Goal: Task Accomplishment & Management: Use online tool/utility

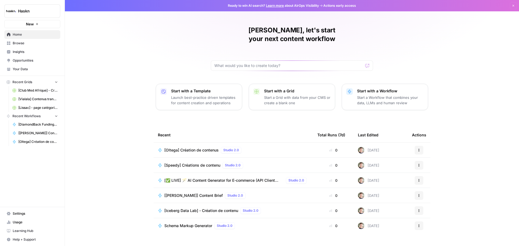
click at [189, 146] on td "[Oltega] Création de contenus Studio 2.0" at bounding box center [234, 150] width 160 height 15
click at [190, 148] on span "[Oltega] Création de contenus" at bounding box center [191, 150] width 54 height 5
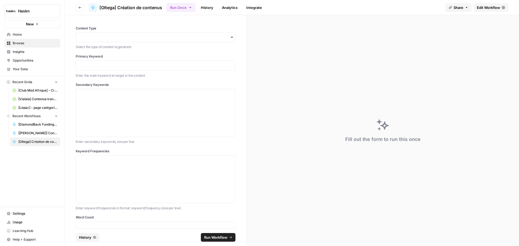
click at [180, 11] on button "Run Once" at bounding box center [181, 7] width 29 height 9
click at [480, 8] on span "Edit Workflow" at bounding box center [488, 7] width 23 height 5
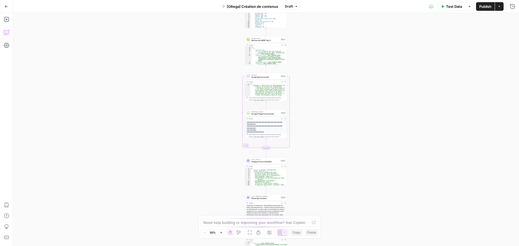
click at [9, 33] on button "Copilot" at bounding box center [6, 32] width 9 height 9
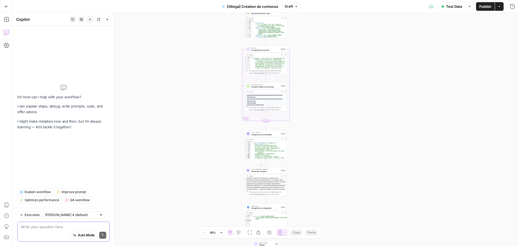
scroll to position [37, 0]
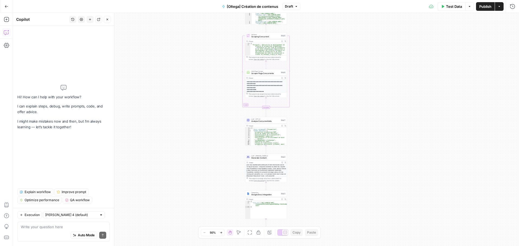
click at [259, 194] on span "Google Docs Integration" at bounding box center [265, 195] width 28 height 3
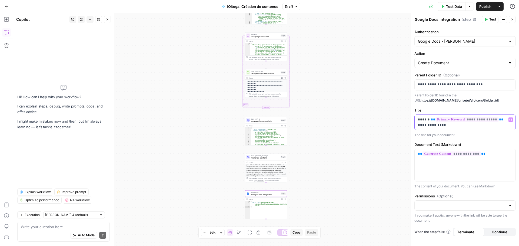
click at [427, 121] on p "**********" at bounding box center [465, 122] width 94 height 11
click at [57, 231] on div "Auto Mode Send" at bounding box center [63, 236] width 85 height 12
paste textarea "Règle CRM – citation d’outils : Sur les Service Pages liées aux CRM (ex. “forma…"
type textarea "Règle CRM – citation d’outils : Sur les Service Pages liées aux CRM (ex. “forma…"
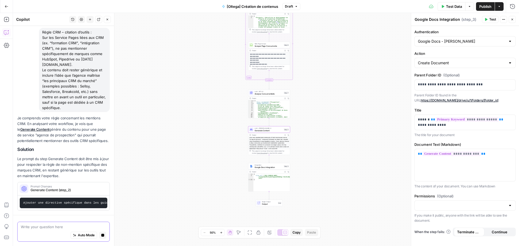
scroll to position [0, 38]
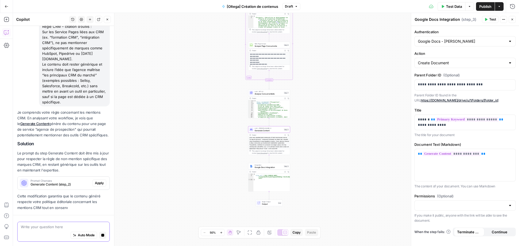
drag, startPoint x: 28, startPoint y: 206, endPoint x: 35, endPoint y: 206, distance: 6.5
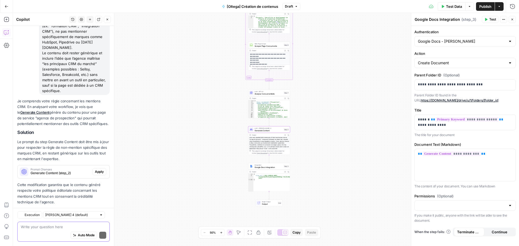
scroll to position [74, 0]
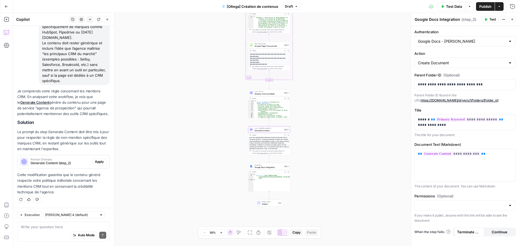
click at [98, 163] on span "Apply" at bounding box center [99, 162] width 9 height 5
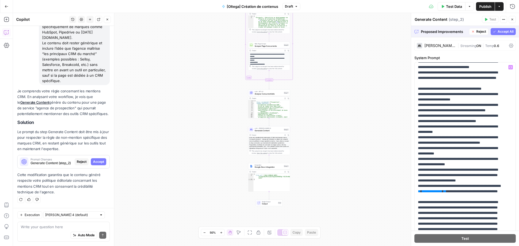
scroll to position [2028, 0]
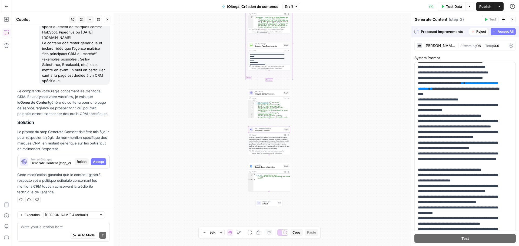
click at [91, 165] on button "Accept" at bounding box center [98, 161] width 15 height 7
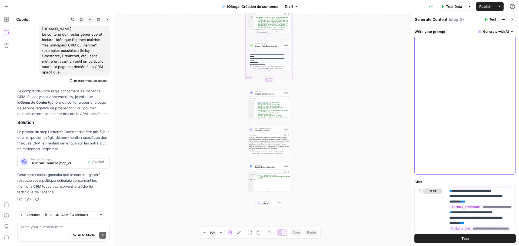
scroll to position [2649, 0]
click at [48, 230] on div "Write your question here Auto Mode Send" at bounding box center [63, 232] width 92 height 20
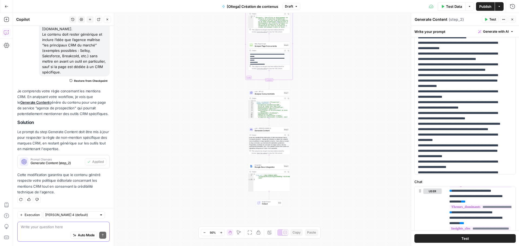
scroll to position [1486, 0]
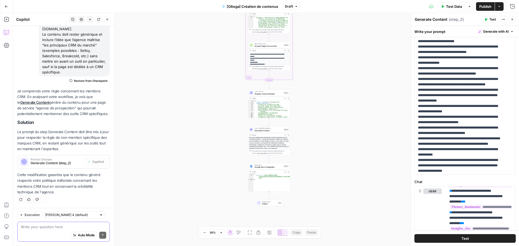
click at [46, 229] on textarea at bounding box center [63, 226] width 85 height 5
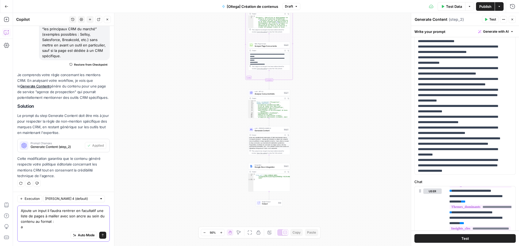
scroll to position [99, 0]
drag, startPoint x: 55, startPoint y: 225, endPoint x: 9, endPoint y: 233, distance: 46.5
click at [9, 233] on body "Haskn New Home Browse Insights Opportunities Your Data Recent Grids [Club Med A…" at bounding box center [259, 123] width 519 height 246
click at [63, 231] on div "Auto Mode Send" at bounding box center [63, 236] width 85 height 12
click at [62, 228] on textarea "Ajoute un input il faudra rentrrer en facultatif une liste de pages à mailler a…" at bounding box center [63, 219] width 85 height 22
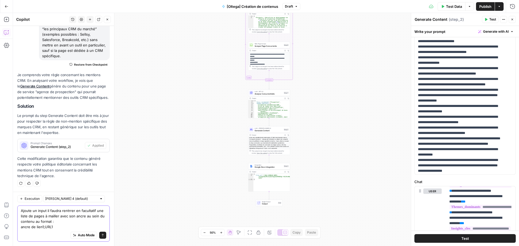
drag, startPoint x: 61, startPoint y: 228, endPoint x: 18, endPoint y: 230, distance: 43.3
click at [18, 230] on div "Ajoute un input il faudra rentrrer en facultatif une liste de pages à mailler a…" at bounding box center [63, 224] width 92 height 36
click at [65, 228] on textarea "Ajoute un input il faudra rentrrer en facultatif une liste de pages à mailler a…" at bounding box center [63, 219] width 85 height 22
paste textarea "ancre de lien1;URL1"
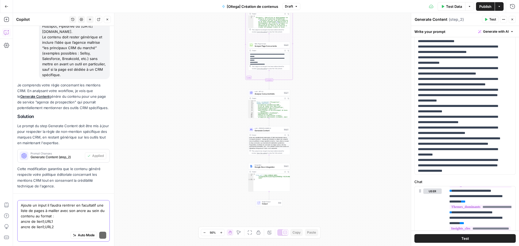
click at [43, 227] on textarea "Ajoute un input il faudra rentrrer en facultatif une liste de pages à mailler a…" at bounding box center [63, 216] width 85 height 27
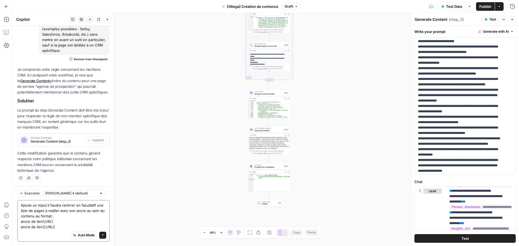
click at [59, 229] on textarea "Ajoute un input il faudra rentrrer en facultatif une liste de pages à mailler a…" at bounding box center [63, 216] width 85 height 27
paste textarea "ancre de lien1;URL1"
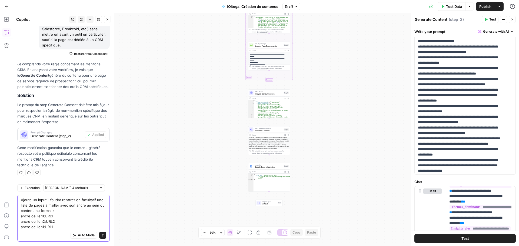
scroll to position [110, 0]
click at [44, 226] on textarea "Ajoute un input il faudra rentrrer en facultatif une liste de pages à mailler a…" at bounding box center [63, 213] width 85 height 32
click at [76, 226] on textarea "Ajoute un input il faudra rentrrer en facultatif une liste de pages à mailler a…" at bounding box center [63, 213] width 85 height 32
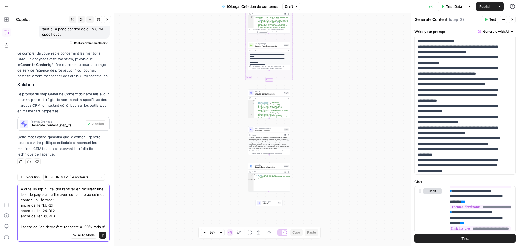
scroll to position [126, 0]
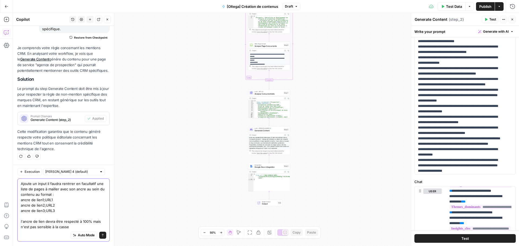
drag, startPoint x: 91, startPoint y: 220, endPoint x: 79, endPoint y: 219, distance: 12.2
click at [79, 219] on textarea "Ajoute un input il faudra rentrrer en facultatif une liste de pages à mailler a…" at bounding box center [63, 205] width 85 height 49
click at [76, 224] on textarea "Ajoute un input il faudra rentrrer en facultatif une liste de pages à mailler a…" at bounding box center [63, 205] width 85 height 49
click at [73, 226] on textarea "Ajoute un input il faudra rentrrer en facultatif une liste de pages à mailler a…" at bounding box center [63, 205] width 85 height 49
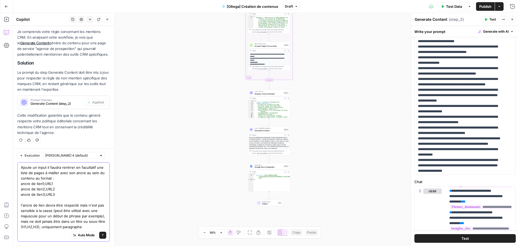
scroll to position [148, 0]
click at [45, 165] on textarea "Ajoute un input il faudra rentrer en facultatif une liste de pages à mailler av…" at bounding box center [63, 197] width 85 height 65
click at [46, 165] on textarea "Ajoute un input il faudra rentrer en facultatif une liste de pages à mailler av…" at bounding box center [63, 197] width 85 height 65
type textarea "Ajoute un input où il faudra rentrer en facultatif une liste de pages à [PERSON…"
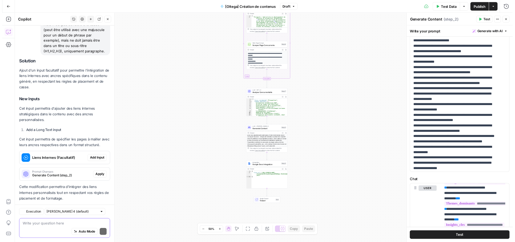
scroll to position [330, 0]
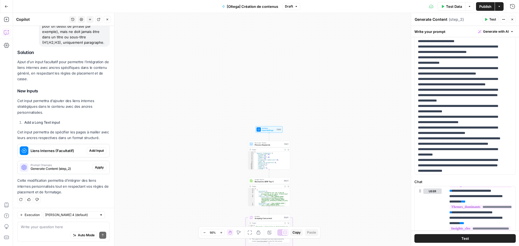
click at [89, 150] on span "Add Input" at bounding box center [96, 150] width 15 height 5
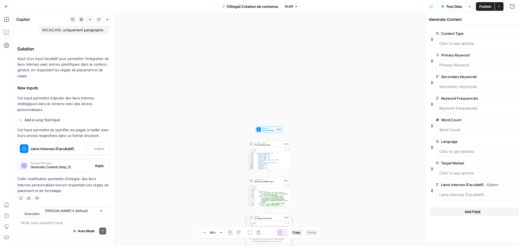
type textarea "Inputs"
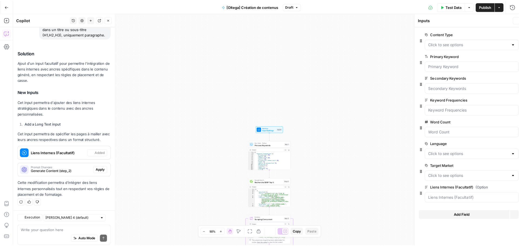
scroll to position [339, 0]
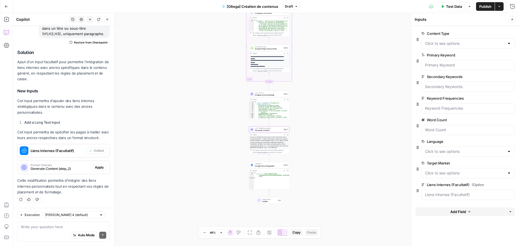
click at [76, 170] on span "Generate Content (step_2)" at bounding box center [61, 169] width 60 height 5
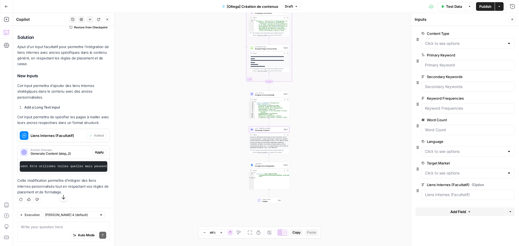
scroll to position [0, 1007]
click at [99, 155] on span "Apply" at bounding box center [99, 152] width 9 height 5
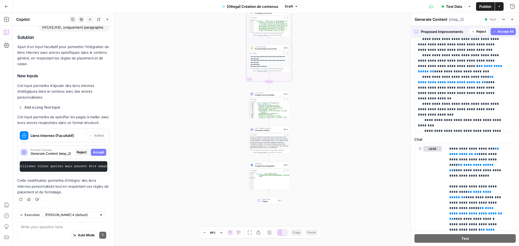
scroll to position [2548, 0]
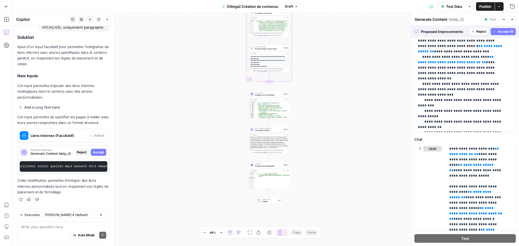
click at [493, 32] on icon "button" at bounding box center [494, 31] width 3 height 3
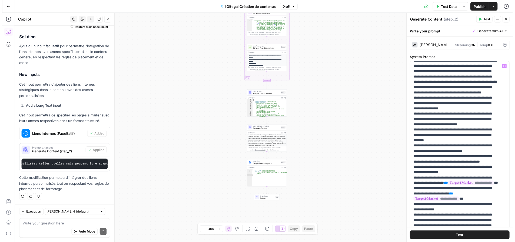
scroll to position [1082, 0]
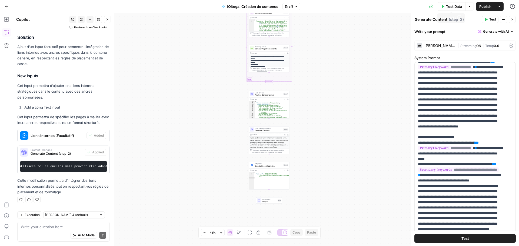
click at [456, 7] on span "Test Data" at bounding box center [454, 6] width 16 height 5
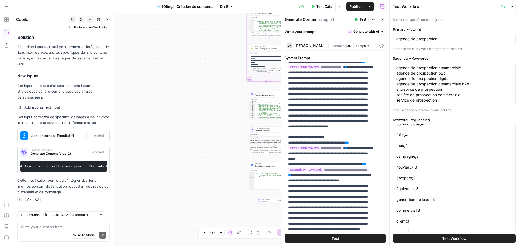
scroll to position [0, 0]
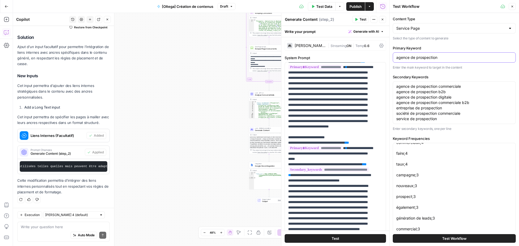
click at [436, 58] on input "agence de prospection" at bounding box center [454, 57] width 116 height 5
paste input "formation hubspot"
type input "formation hubspot"
click at [441, 112] on textarea "agence de prospection commerciale agence de prospection b2b​ agence de prospect…" at bounding box center [454, 103] width 116 height 38
paste textarea "formation hubspot"
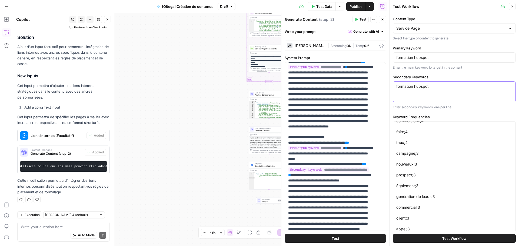
type textarea "formation hubspot"
click at [428, 171] on textarea "prospection;70 agence;22 commerciale;18 outils;10 prospection commerciale;10 le…" at bounding box center [454, 137] width 116 height 514
paste textarea ""hubspot;34 formation hubspot;2 academy;1 hubspot academy;1 hubspot marketing;1…"
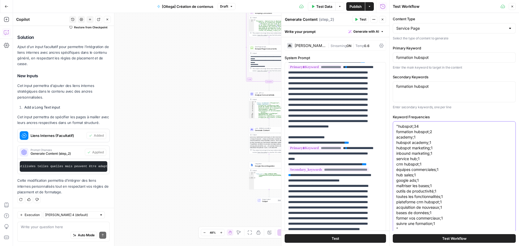
click at [398, 124] on textarea ""hubspot;34 formation hubspot;2 academy;1 hubspot academy;1 hubspot marketing;1…" at bounding box center [454, 178] width 116 height 108
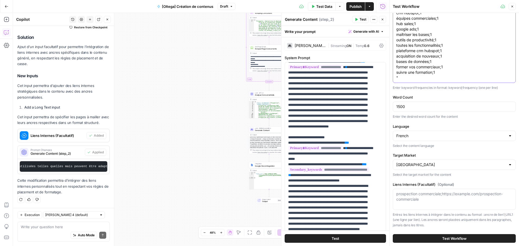
scroll to position [124, 0]
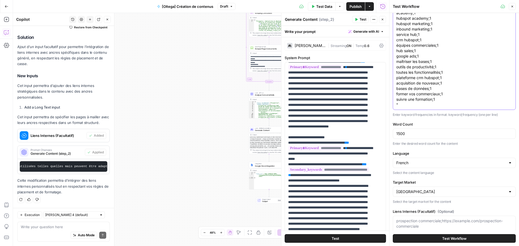
click at [402, 105] on textarea "hubspot;34 formation hubspot;2 academy;1 hubspot academy;1 hubspot marketing;1 …" at bounding box center [454, 53] width 116 height 108
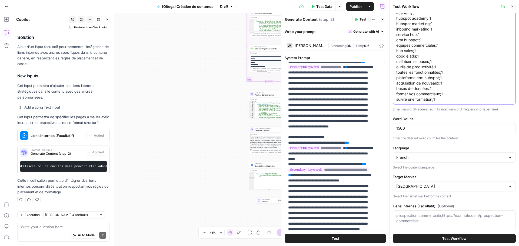
type textarea "hubspot;34 formation hubspot;2 academy;1 hubspot academy;1 hubspot marketing;1 …"
click at [451, 126] on input "1500" at bounding box center [454, 128] width 116 height 5
paste input "20"
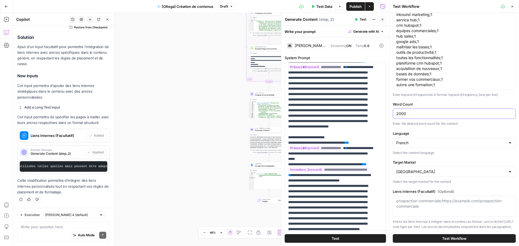
scroll to position [146, 0]
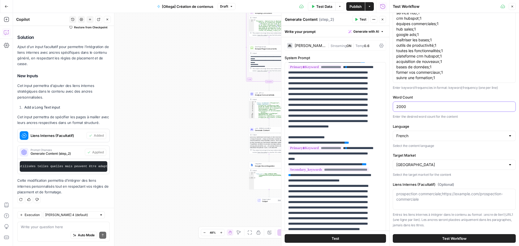
type input "2000"
click at [433, 202] on textarea "Liens Internes (Facultatif) (Optional)" at bounding box center [454, 196] width 116 height 11
paste textarea ""agence Hubspot;https://www.oltega.fr/agence-hubspot agence CRM;https://www.olt…"
click at [400, 192] on textarea ""agence Hubspot;https://www.oltega.fr/agence-hubspot agence CRM;https://www.olt…" at bounding box center [454, 196] width 116 height 11
click at [397, 194] on textarea ""agence Hubspot;https://www.oltega.fr/agence-hubspot agence CRM;https://www.olt…" at bounding box center [454, 196] width 116 height 11
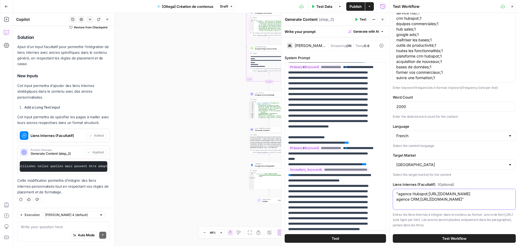
click at [399, 193] on textarea ""agence Hubspot;https://www.oltega.fr/agence-hubspot agence CRM;https://www.olt…" at bounding box center [454, 196] width 116 height 11
click at [493, 201] on textarea "agence Hubspot;https://www.oltega.fr/agence-hubspot agence CRM;https://www.olte…" at bounding box center [454, 196] width 116 height 11
type textarea "agence Hubspot;https://www.oltega.fr/agence-hubspot agence CRM;https://www.olte…"
click at [464, 241] on button "Test Workflow" at bounding box center [454, 238] width 123 height 9
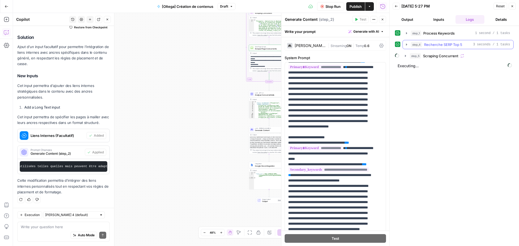
click at [405, 45] on icon "button" at bounding box center [407, 44] width 4 height 4
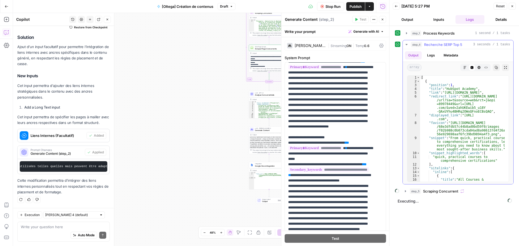
click at [405, 45] on icon "button" at bounding box center [407, 44] width 4 height 4
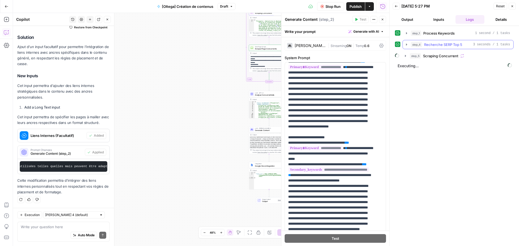
click at [405, 46] on icon "button" at bounding box center [407, 44] width 4 height 4
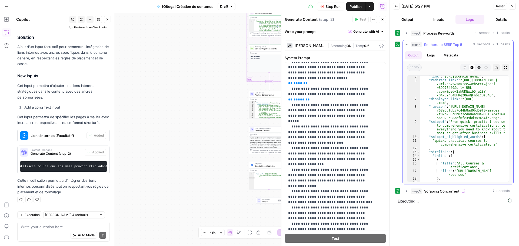
scroll to position [16, 0]
click at [408, 45] on icon "button" at bounding box center [407, 44] width 4 height 4
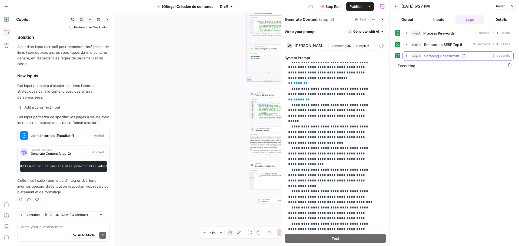
click at [407, 55] on icon "button" at bounding box center [407, 56] width 4 height 4
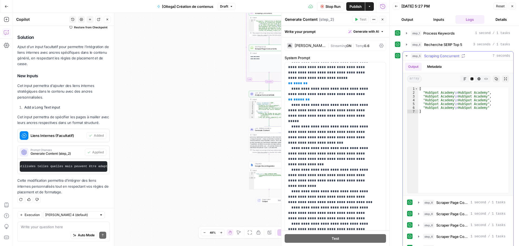
click at [407, 55] on icon "button" at bounding box center [407, 56] width 4 height 4
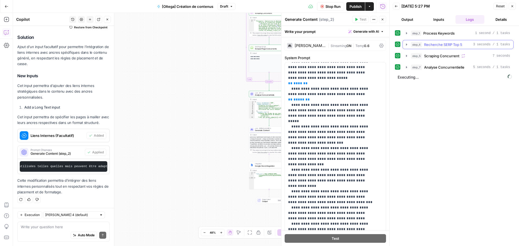
click at [408, 47] on button "step_4 Recherche SERP Top 5 3 seconds / 1 tasks" at bounding box center [458, 44] width 111 height 9
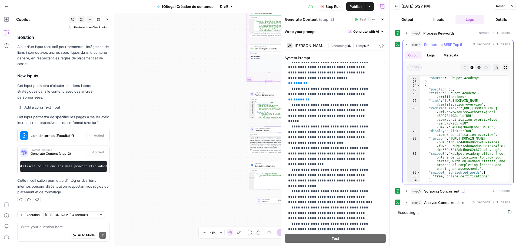
scroll to position [515, 0]
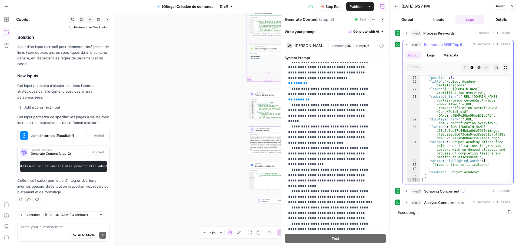
click at [408, 43] on icon "button" at bounding box center [407, 44] width 4 height 4
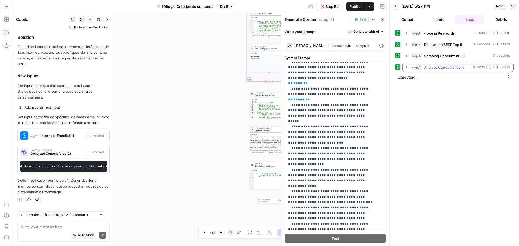
click at [406, 65] on button "step_7 Analyse Concurrentielle 5 seconds / 1 tasks" at bounding box center [458, 67] width 111 height 9
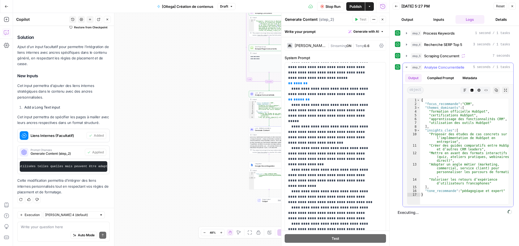
click at [406, 66] on icon "button" at bounding box center [407, 67] width 4 height 4
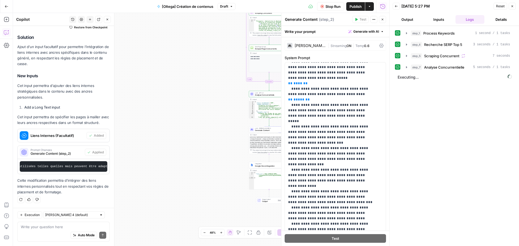
click at [436, 21] on button "Inputs" at bounding box center [438, 19] width 29 height 9
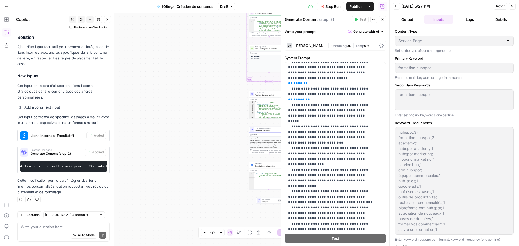
click at [411, 21] on button "Output" at bounding box center [407, 19] width 29 height 9
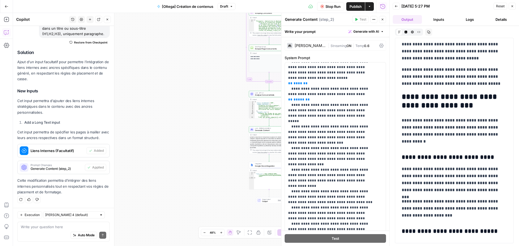
scroll to position [2874, 0]
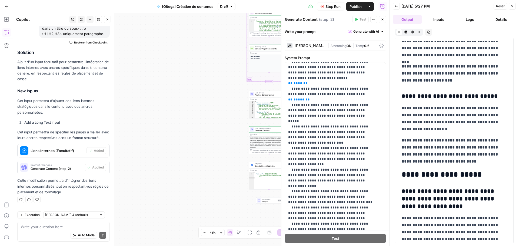
click at [405, 14] on header "Back 10/06/25 at 5:27 PM Reset Close Output Inputs Logs Details" at bounding box center [455, 13] width 130 height 26
click at [474, 22] on button "Logs" at bounding box center [470, 19] width 29 height 9
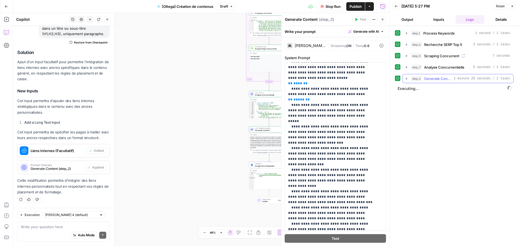
click at [406, 80] on icon "button" at bounding box center [407, 79] width 4 height 4
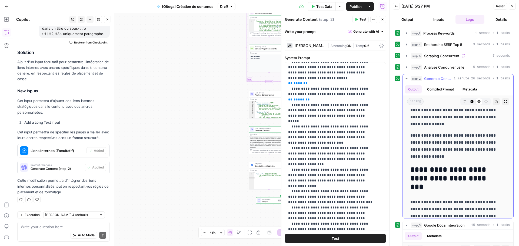
scroll to position [2803, 0]
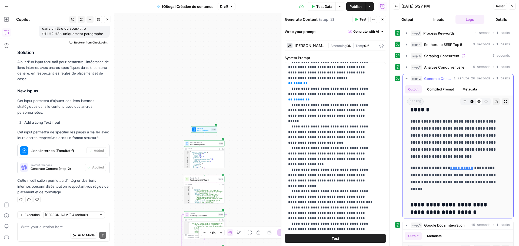
click at [407, 79] on icon "button" at bounding box center [407, 79] width 4 height 4
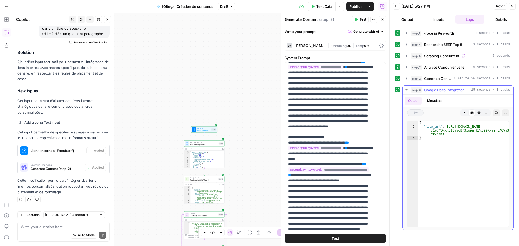
type textarea "**********"
drag, startPoint x: 443, startPoint y: 134, endPoint x: 447, endPoint y: 128, distance: 7.6
click at [447, 128] on div "{ "file_url" : "https://docs.google.com/document/d /1y7YDxkR5IGjVqBP3igpnjK7xJ9…" at bounding box center [463, 178] width 91 height 114
click at [47, 234] on div "Auto Mode Send" at bounding box center [63, 236] width 85 height 12
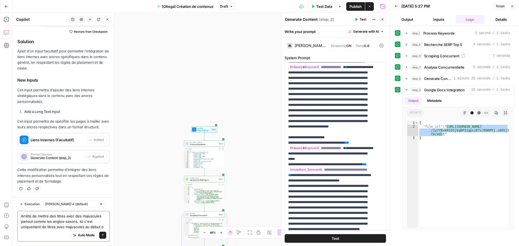
scroll to position [355, 0]
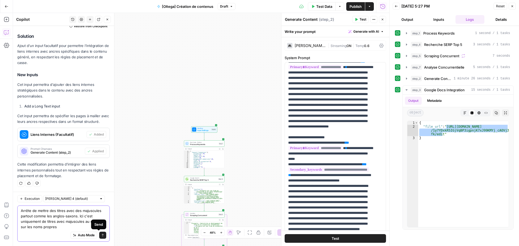
type textarea "Arrête de mettre des titres avec des majuscules partout comme les anglos-saxons…"
click at [103, 237] on div "Arrête de mettre des titres avec des majuscules partout comme les anglos-saxons…" at bounding box center [63, 224] width 92 height 36
click at [101, 236] on icon "submit" at bounding box center [102, 235] width 3 height 3
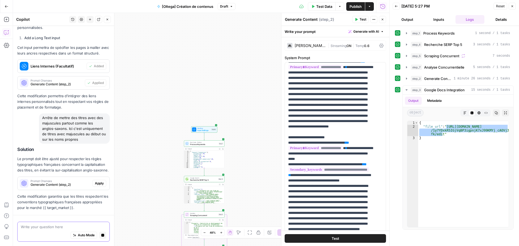
scroll to position [445, 0]
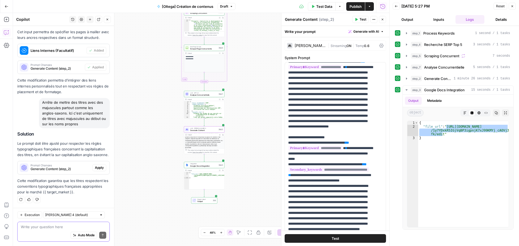
click at [95, 167] on span "Apply" at bounding box center [99, 167] width 9 height 5
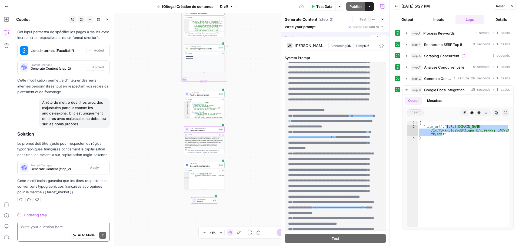
scroll to position [0, 0]
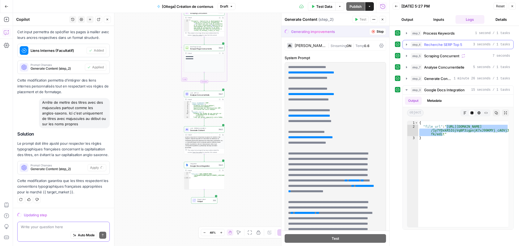
click at [407, 44] on icon "button" at bounding box center [407, 44] width 4 height 4
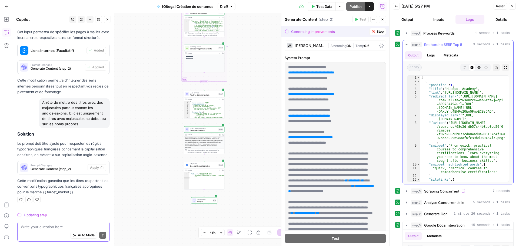
click at [407, 44] on icon "button" at bounding box center [407, 44] width 4 height 4
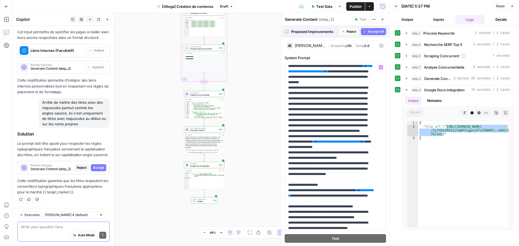
scroll to position [1136, 0]
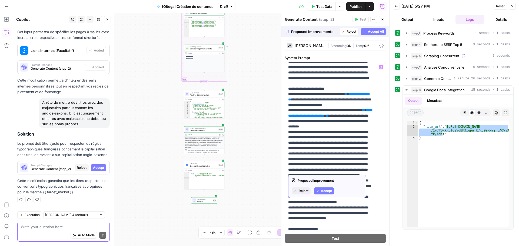
click at [324, 191] on span "Accept" at bounding box center [326, 191] width 11 height 5
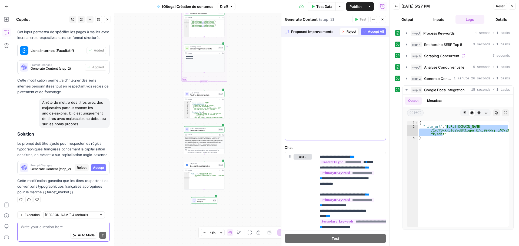
scroll to position [189, 0]
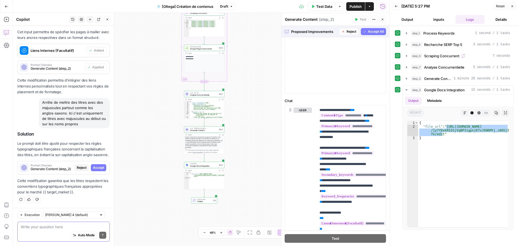
click at [368, 34] on span "Accept All" at bounding box center [376, 31] width 16 height 5
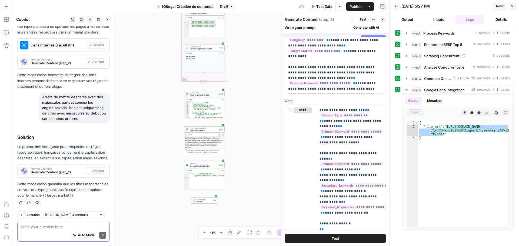
scroll to position [0, 0]
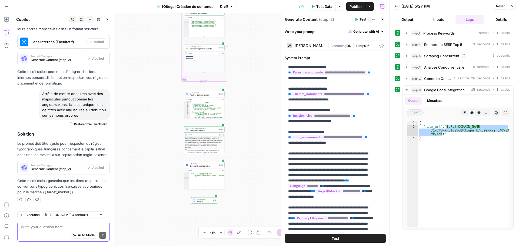
click at [328, 7] on span "Test Data" at bounding box center [324, 6] width 16 height 5
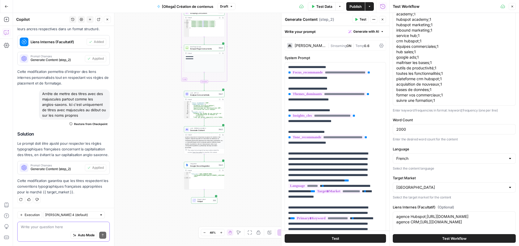
scroll to position [146, 0]
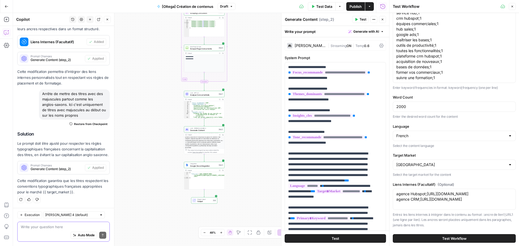
click at [452, 238] on span "Test Workflow" at bounding box center [454, 238] width 24 height 5
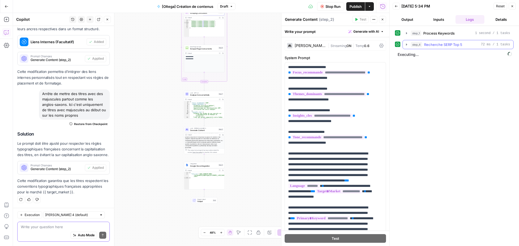
click at [407, 45] on icon "button" at bounding box center [406, 45] width 1 height 2
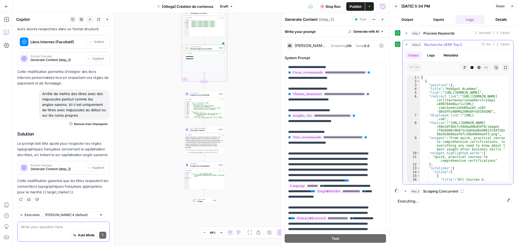
click at [407, 45] on icon "button" at bounding box center [407, 44] width 2 height 1
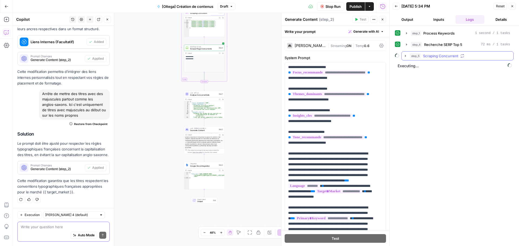
click at [404, 57] on icon "button" at bounding box center [405, 56] width 4 height 4
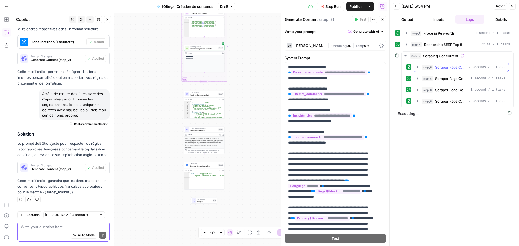
click at [416, 67] on icon "button" at bounding box center [418, 67] width 4 height 4
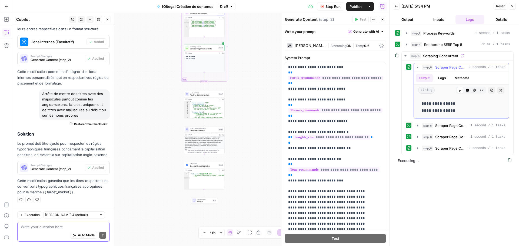
click at [416, 67] on icon "button" at bounding box center [418, 67] width 4 height 4
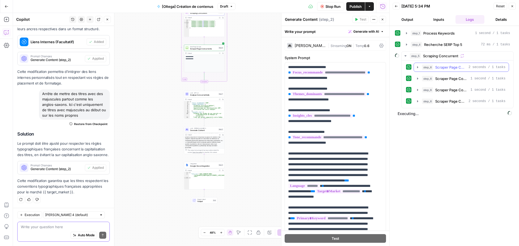
click at [419, 66] on icon "button" at bounding box center [418, 67] width 4 height 4
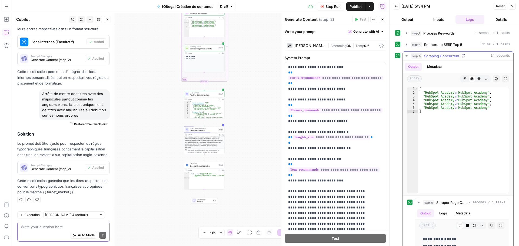
click at [407, 56] on icon "button" at bounding box center [407, 55] width 2 height 1
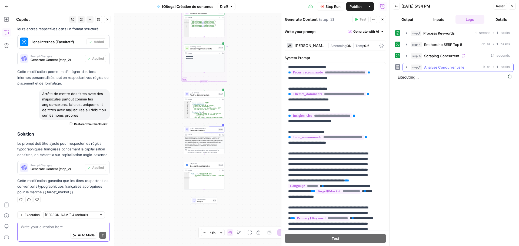
click at [409, 68] on icon "button" at bounding box center [407, 67] width 4 height 4
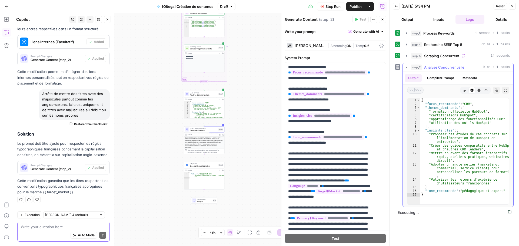
click at [409, 67] on button "step_7 Analyse Concurrentielle 9 ms / 1 tasks" at bounding box center [458, 67] width 111 height 9
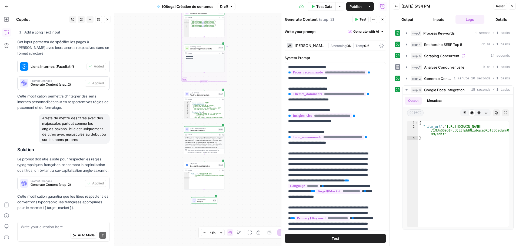
scroll to position [453, 0]
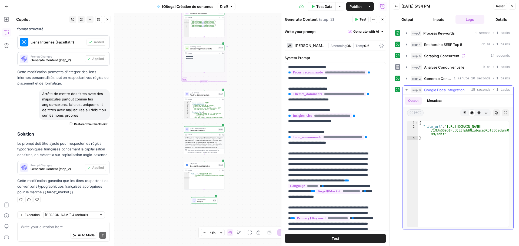
type textarea "**********"
drag, startPoint x: 442, startPoint y: 133, endPoint x: 446, endPoint y: 125, distance: 8.4
click at [446, 125] on div "{ "file_url" : "[URL][DOMAIN_NAME] /1MUnG09D1PLbQlZTpWHQzwbgcaDXol03OzoEmmONxQ …" at bounding box center [463, 178] width 91 height 114
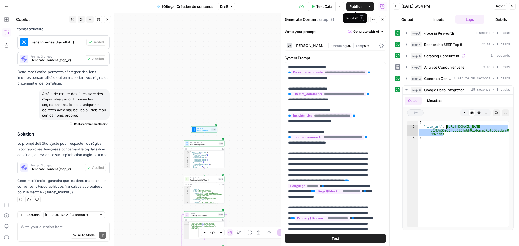
click at [351, 7] on span "Publish" at bounding box center [356, 6] width 12 height 5
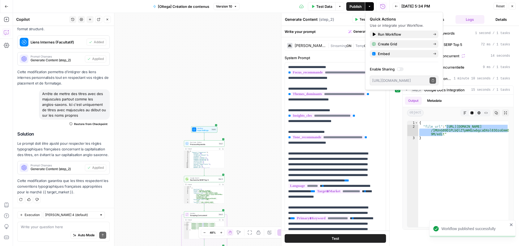
click at [6, 7] on icon "button" at bounding box center [6, 6] width 3 height 2
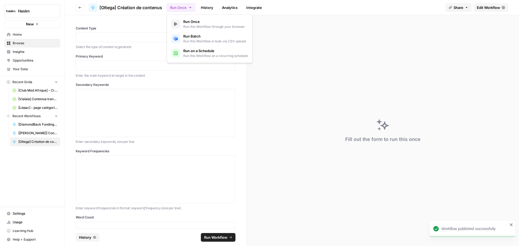
click at [193, 7] on button "Run Once" at bounding box center [181, 7] width 29 height 9
click at [193, 39] on span "Run this Workflow in bulk via CSV upload" at bounding box center [214, 41] width 62 height 5
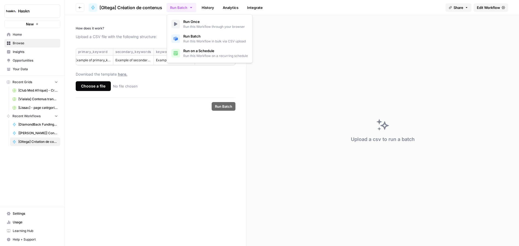
scroll to position [0, 162]
click at [182, 87] on label "Choose a file No file chosen" at bounding box center [156, 86] width 160 height 10
click at [0, 0] on input "Choose a file No file chosen" at bounding box center [0, 0] width 0 height 0
drag, startPoint x: 199, startPoint y: 52, endPoint x: 225, endPoint y: 49, distance: 26.3
click at [225, 49] on div "internal_links" at bounding box center [215, 51] width 36 height 5
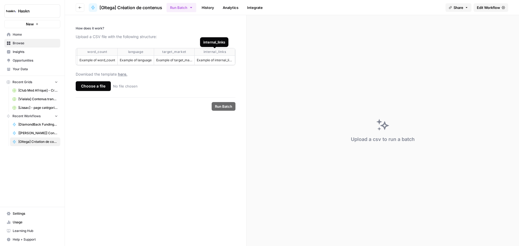
copy div "internal_links"
